Goal: Information Seeking & Learning: Learn about a topic

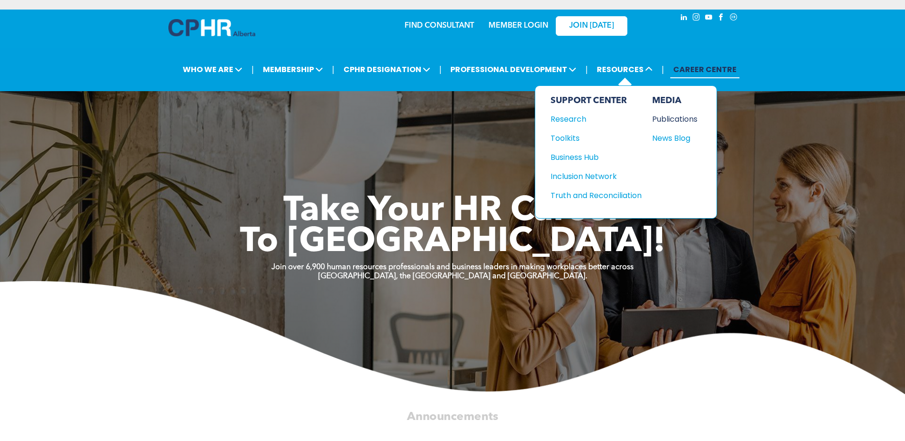
click at [675, 116] on div "Publications" at bounding box center [672, 119] width 41 height 12
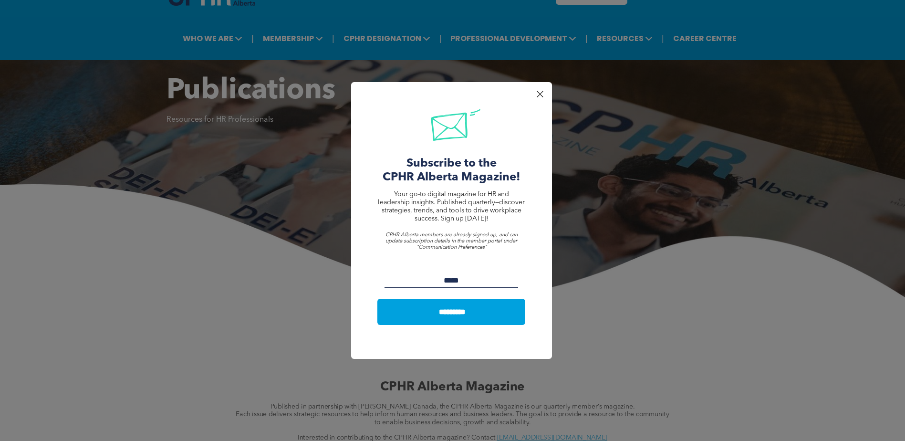
scroll to position [48, 0]
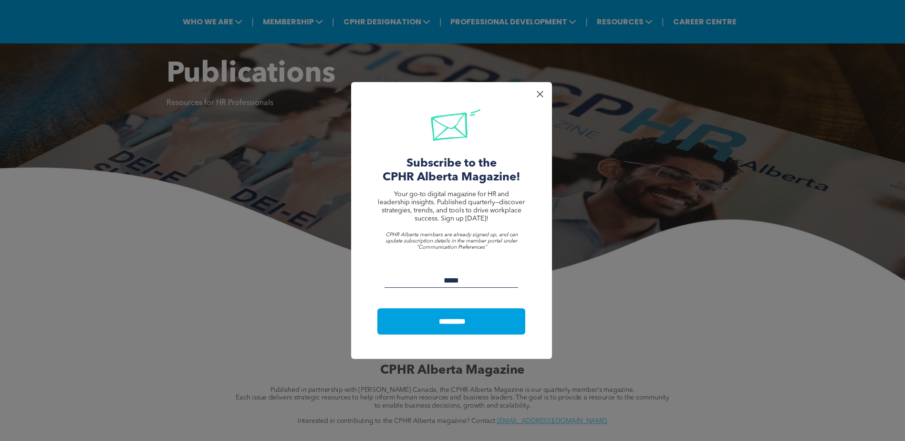
click at [538, 97] on div at bounding box center [539, 94] width 13 height 13
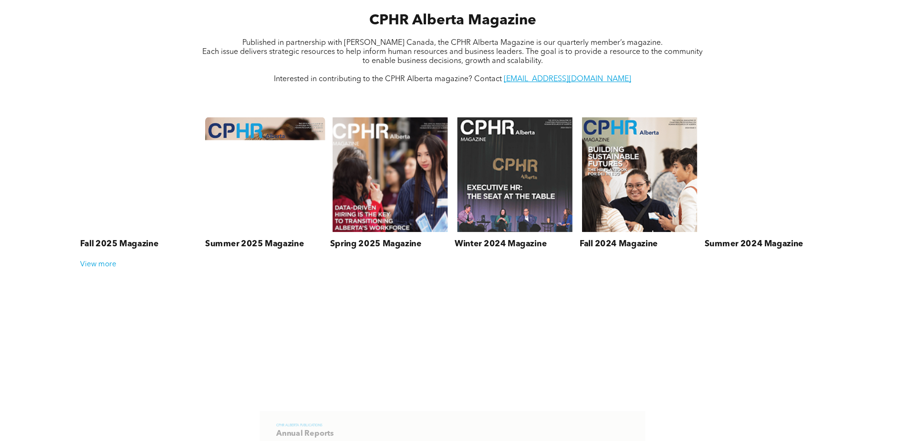
scroll to position [382, 0]
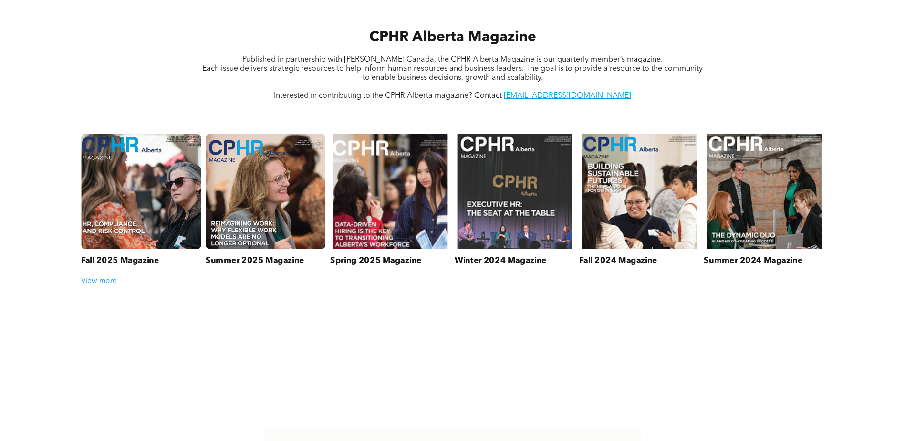
click at [110, 209] on link at bounding box center [140, 191] width 127 height 122
